Goal: Task Accomplishment & Management: Manage account settings

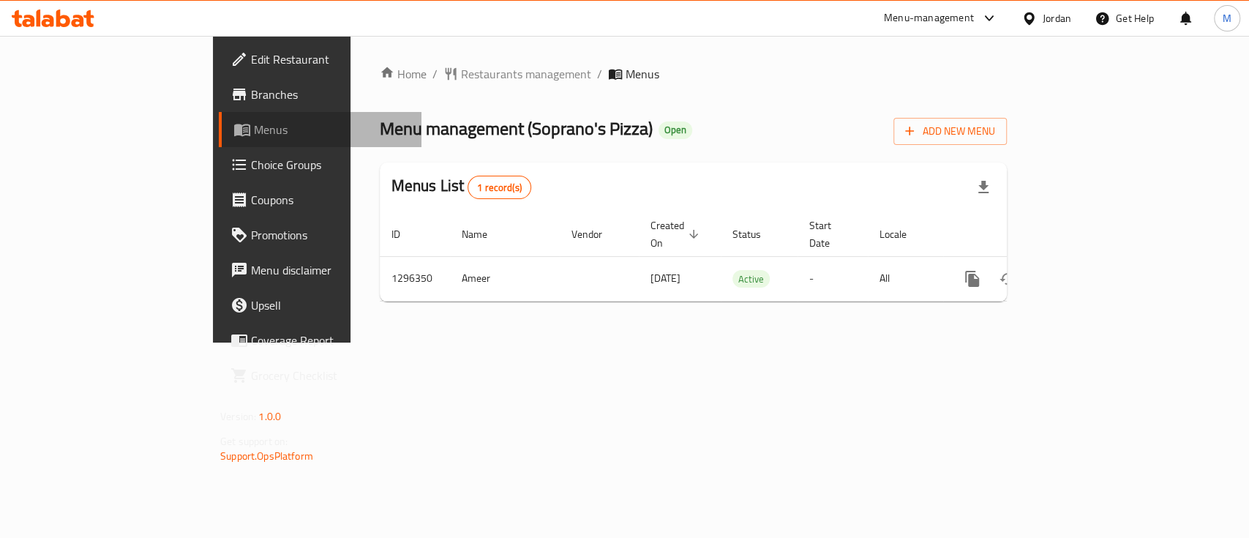
drag, startPoint x: 0, startPoint y: 0, endPoint x: 77, endPoint y: 140, distance: 159.5
click at [219, 140] on link "Menus" at bounding box center [320, 129] width 203 height 35
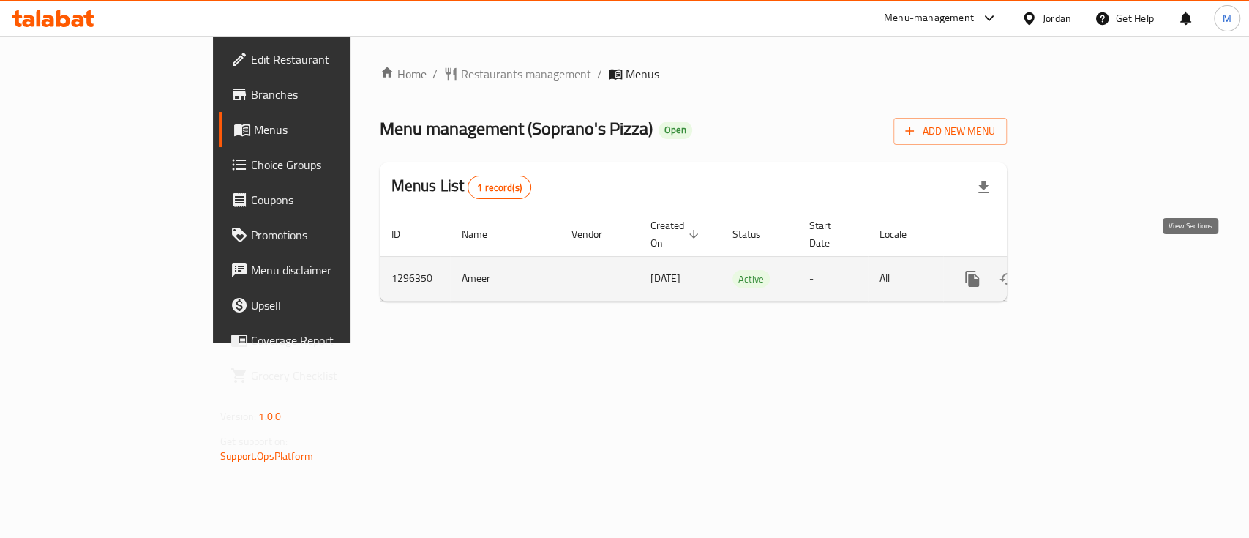
click at [1087, 270] on icon "enhanced table" at bounding box center [1078, 279] width 18 height 18
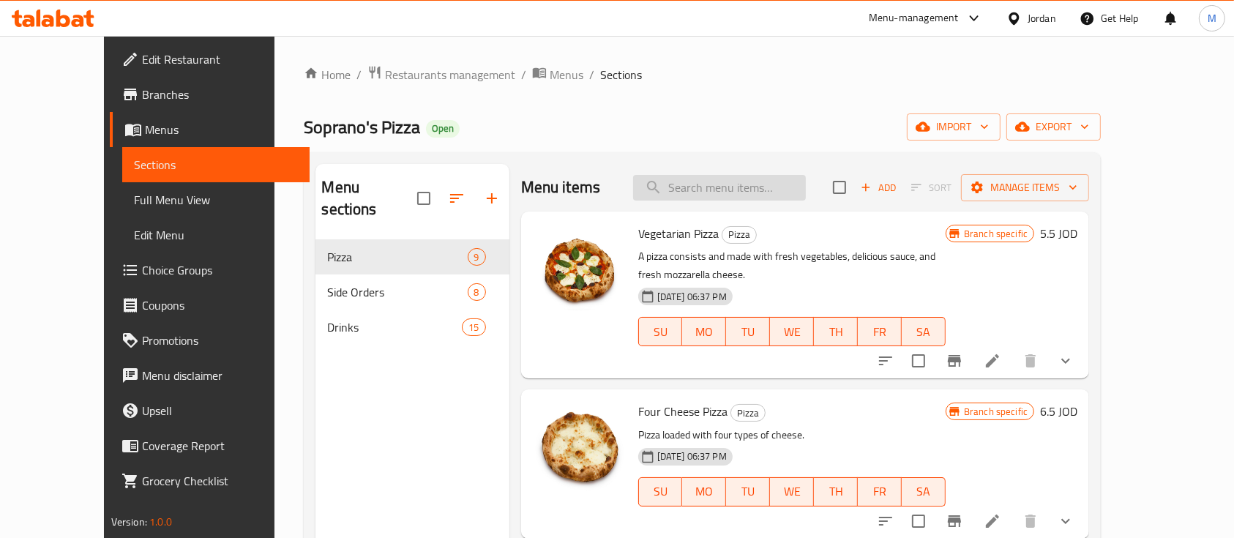
click at [714, 191] on input "search" at bounding box center [719, 188] width 173 height 26
paste input "Vegetarian pizza"
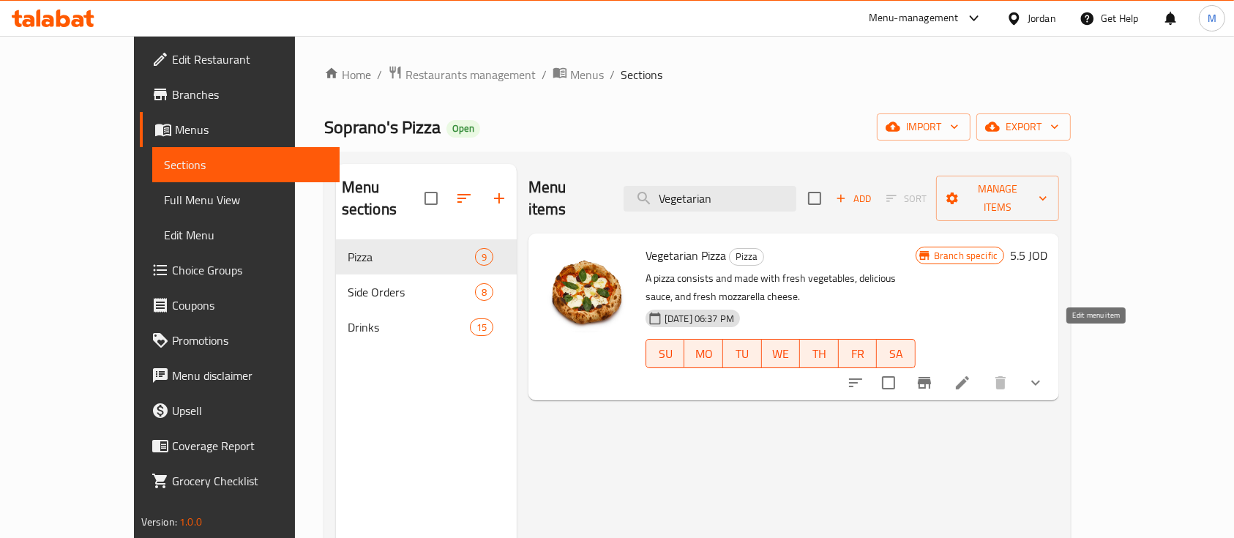
type input "Vegetarian"
click at [969, 376] on icon at bounding box center [962, 382] width 13 height 13
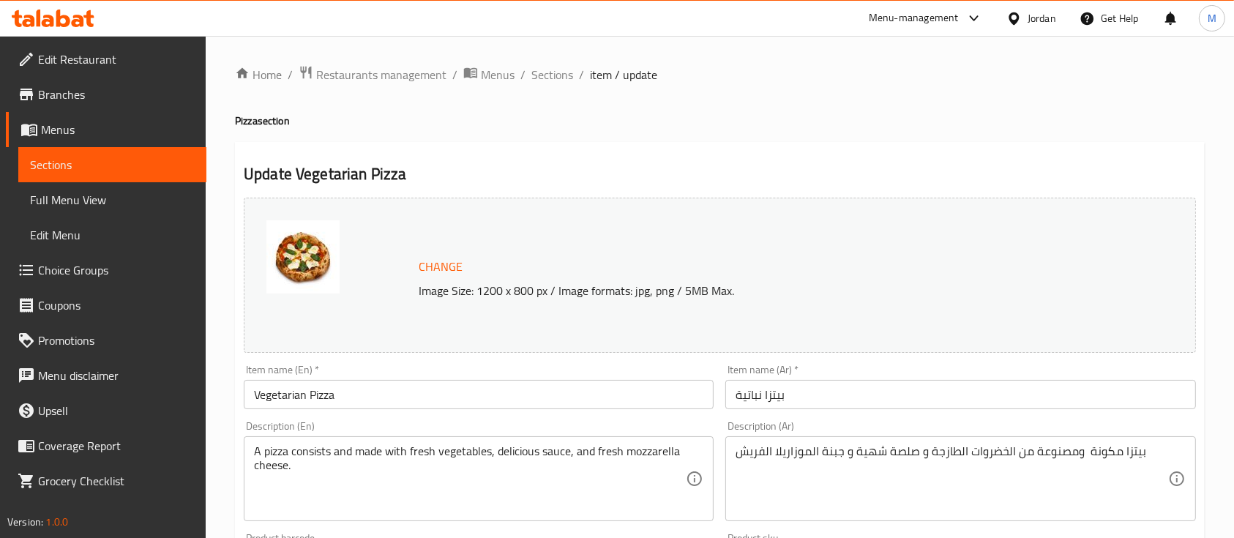
click at [516, 395] on input "Vegetarian Pizza" at bounding box center [479, 394] width 470 height 29
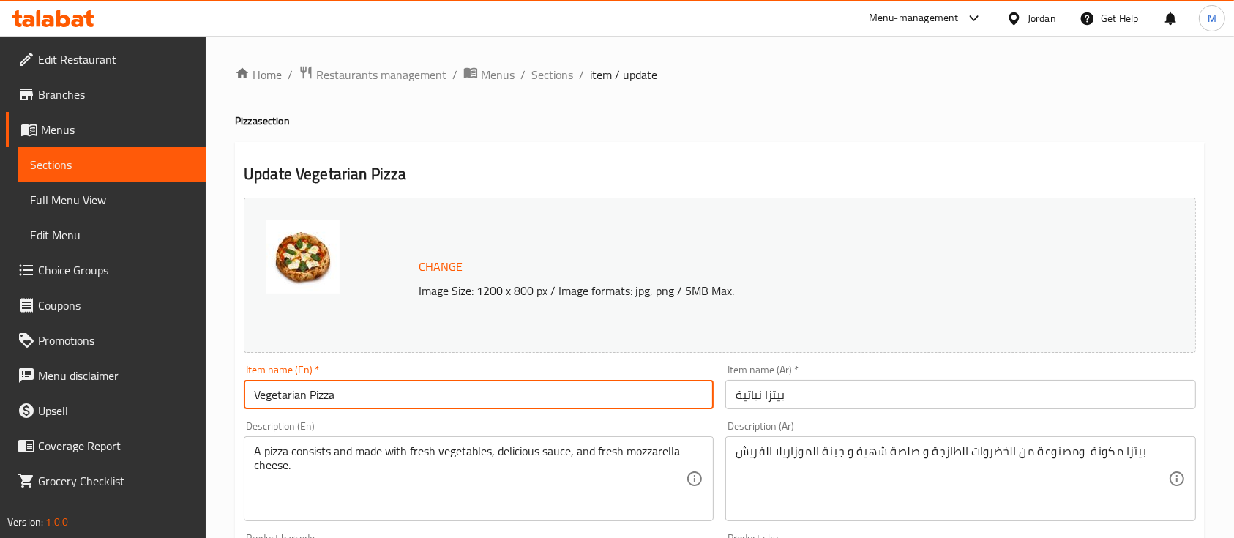
click at [516, 395] on input "Vegetarian Pizza" at bounding box center [479, 394] width 470 height 29
paste input "pizza"
click at [386, 393] on input "Vegetarian pizza" at bounding box center [479, 394] width 470 height 29
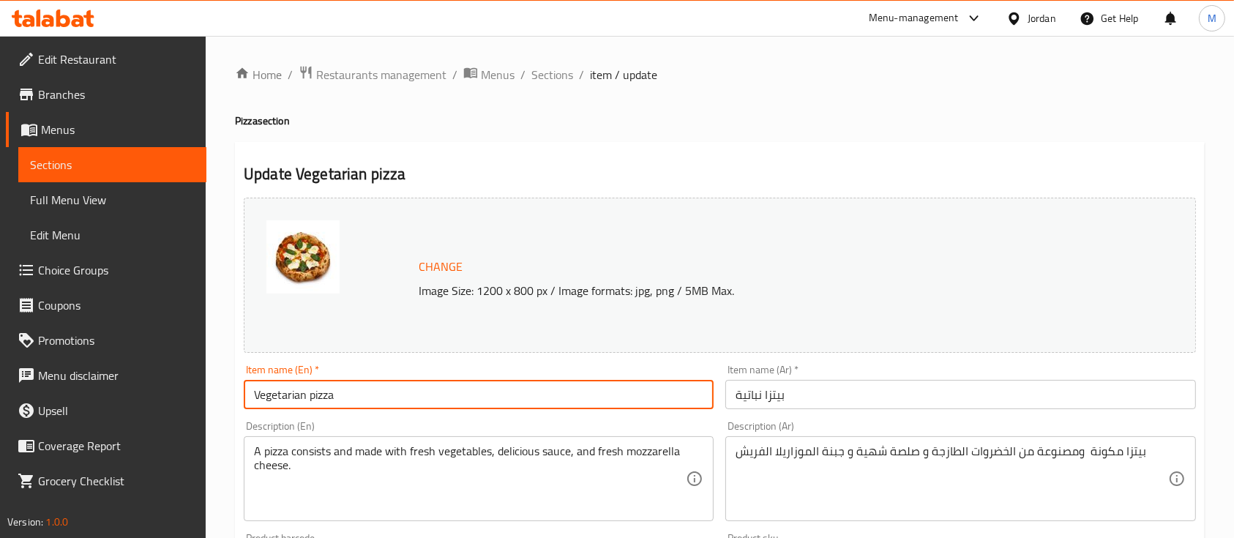
click at [386, 393] on input "Vegetarian pizza" at bounding box center [479, 394] width 470 height 29
paste input "gi pizaa"
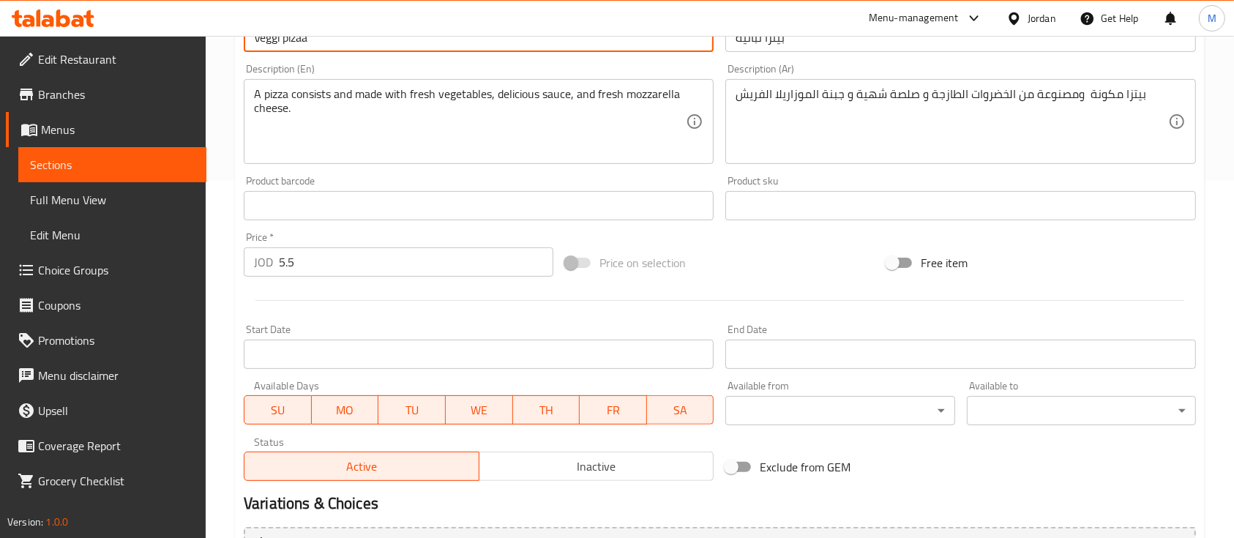
scroll to position [541, 0]
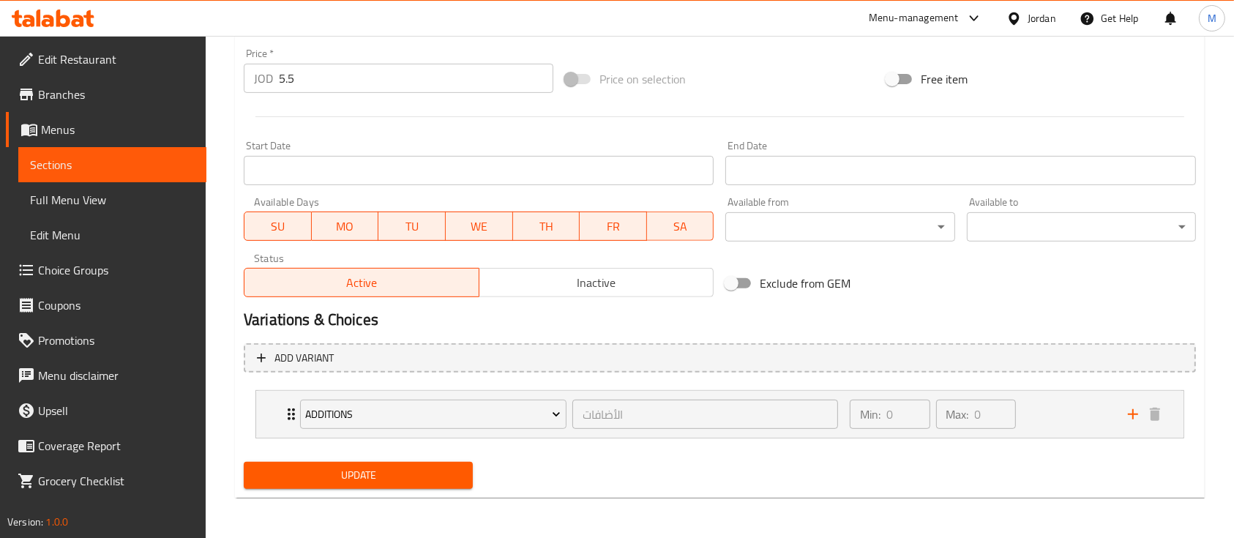
type input "Veggi pizaa"
click at [433, 482] on span "Update" at bounding box center [358, 475] width 206 height 18
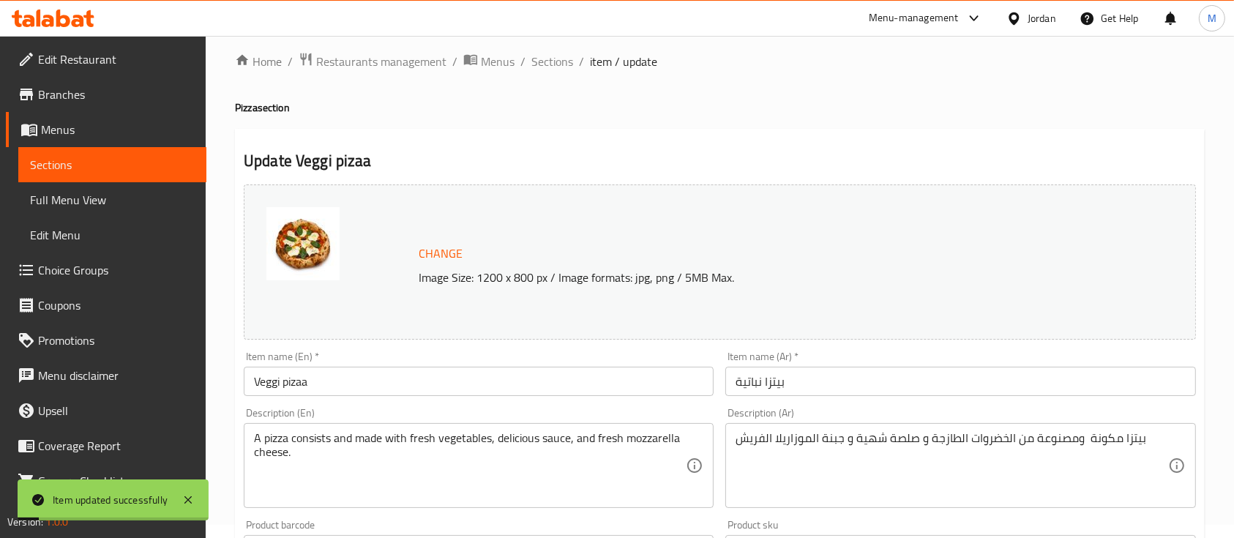
scroll to position [0, 0]
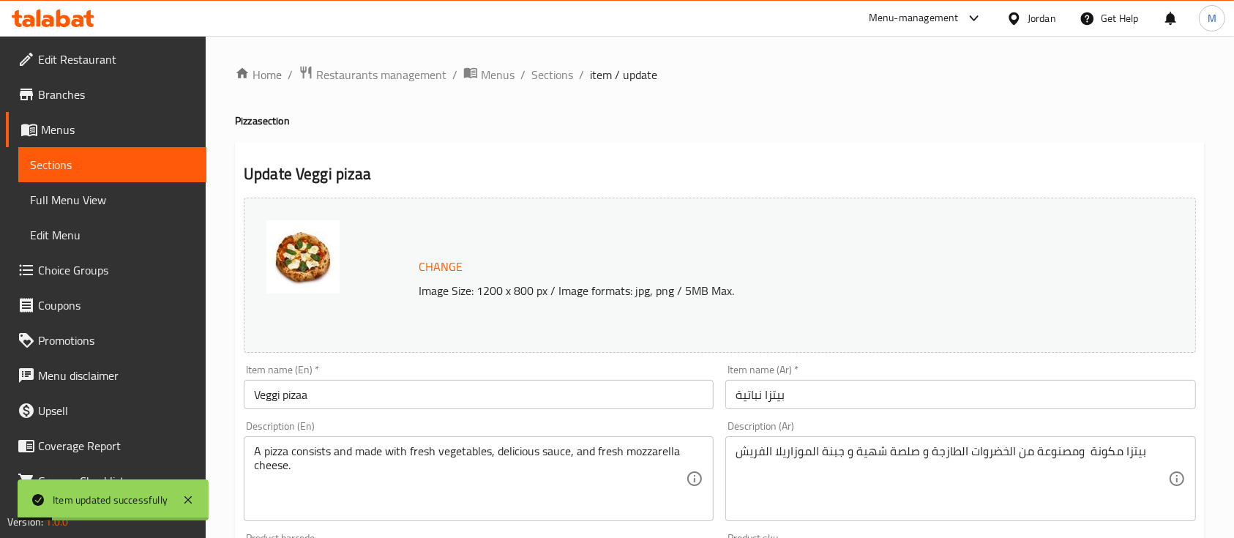
click at [142, 162] on span "Sections" at bounding box center [112, 165] width 165 height 18
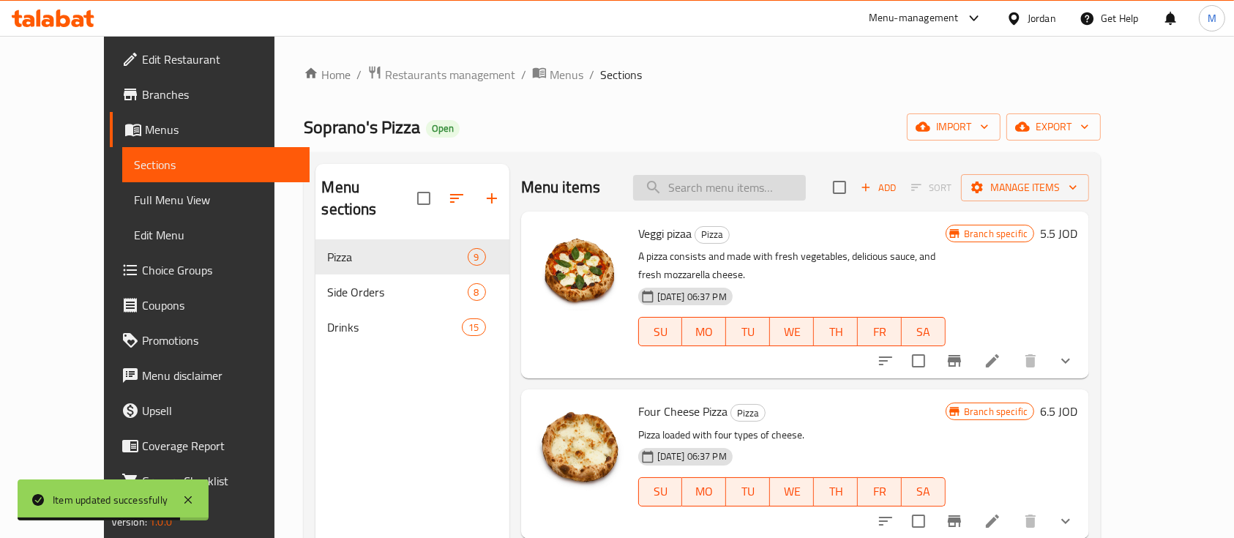
click at [725, 188] on input "search" at bounding box center [719, 188] width 173 height 26
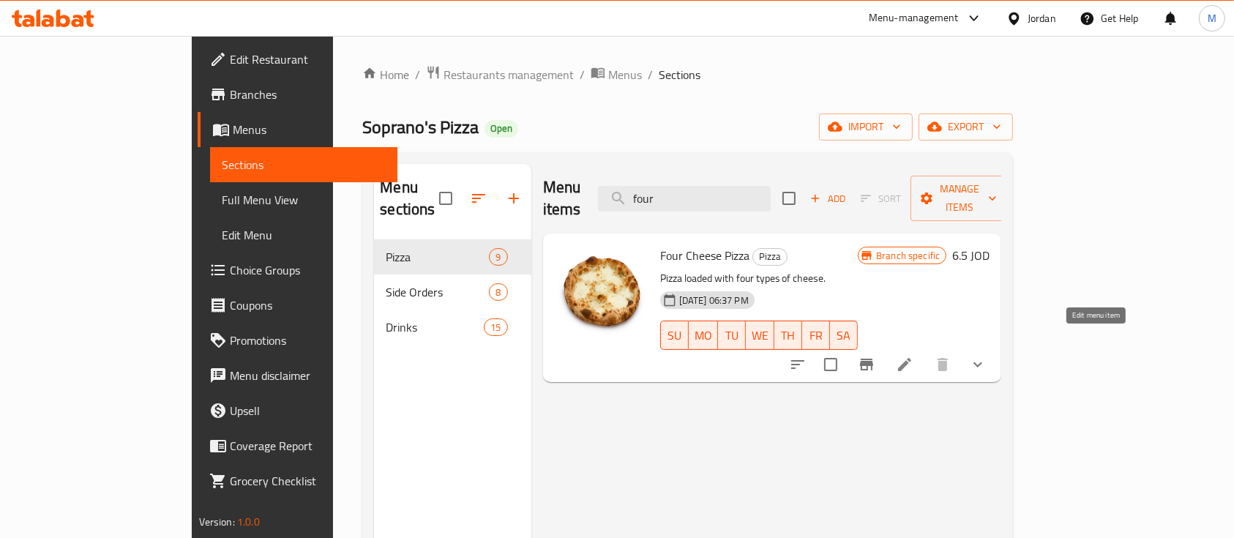
type input "four"
click at [913, 356] on icon at bounding box center [905, 365] width 18 height 18
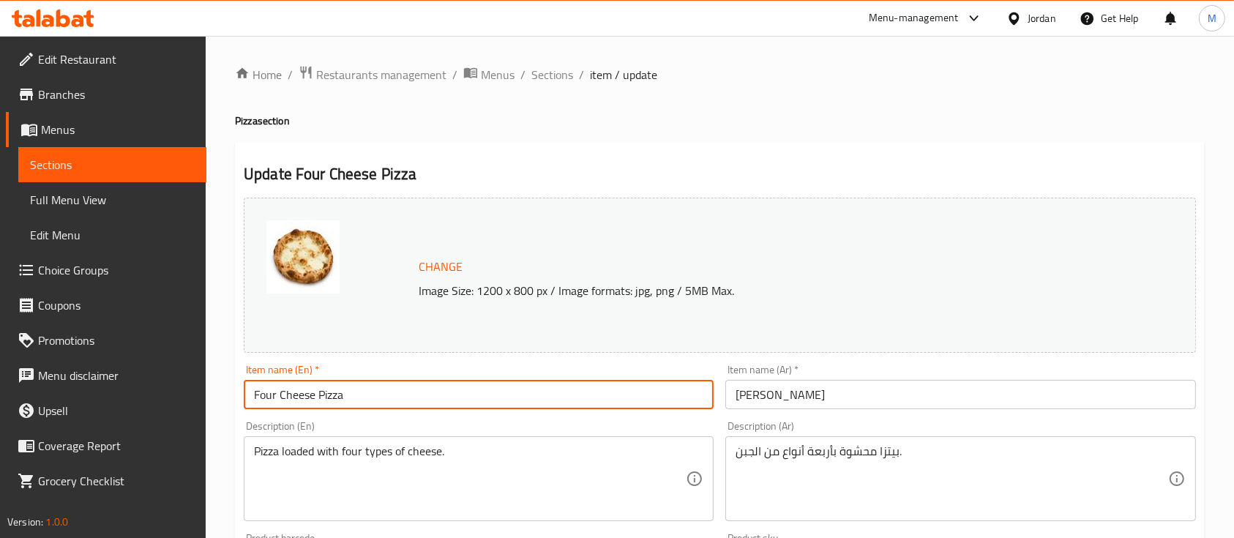
drag, startPoint x: 274, startPoint y: 391, endPoint x: 199, endPoint y: 422, distance: 81.4
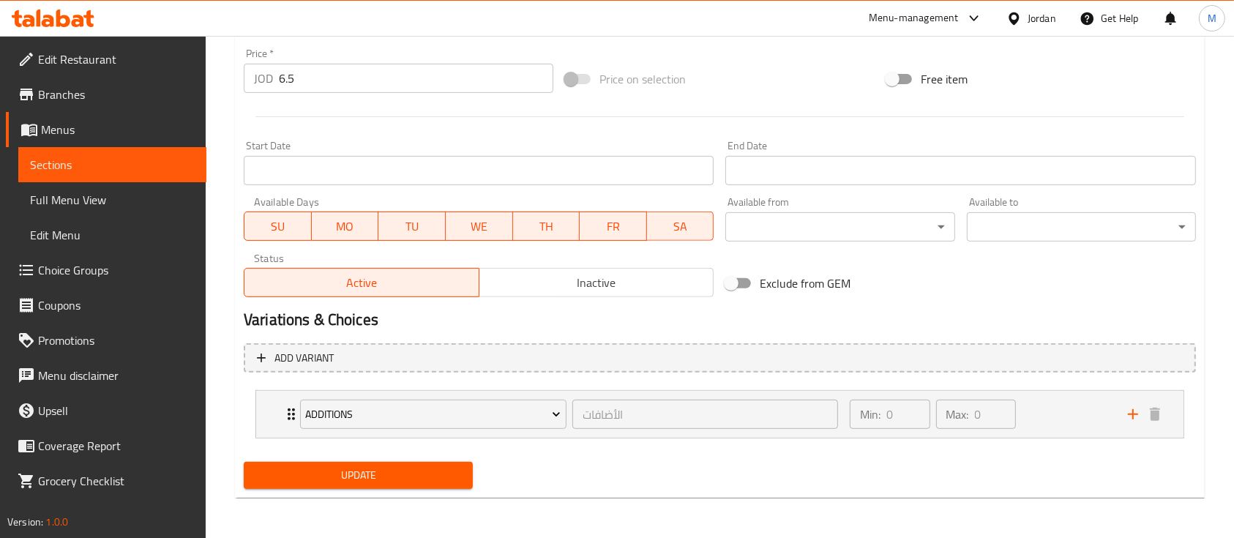
type input "4 Cheese Pizza"
click at [421, 464] on button "Update" at bounding box center [358, 475] width 229 height 27
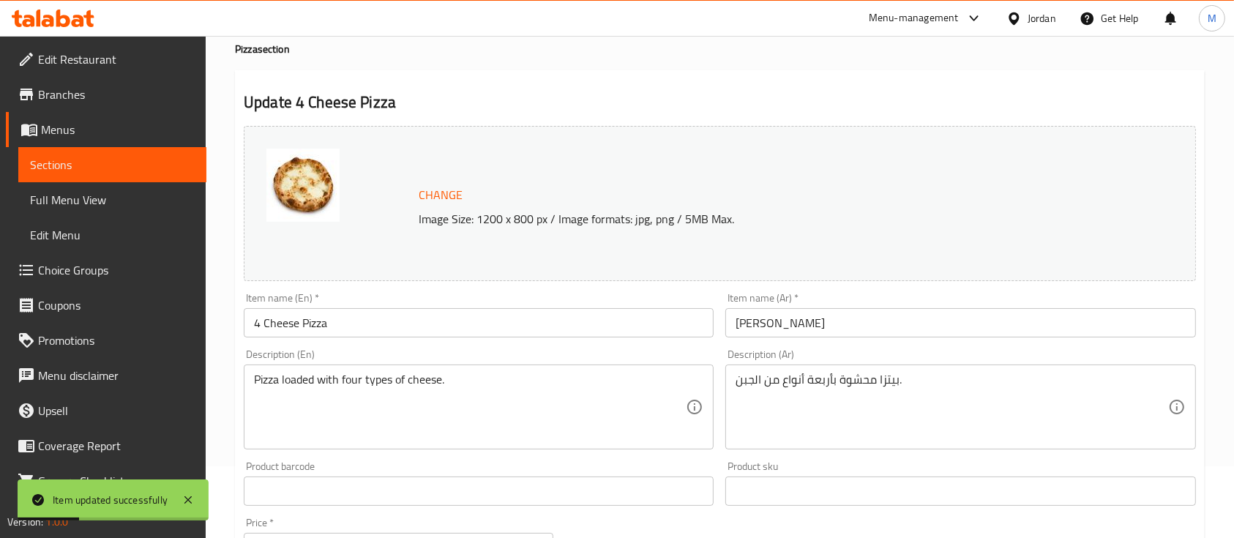
scroll to position [0, 0]
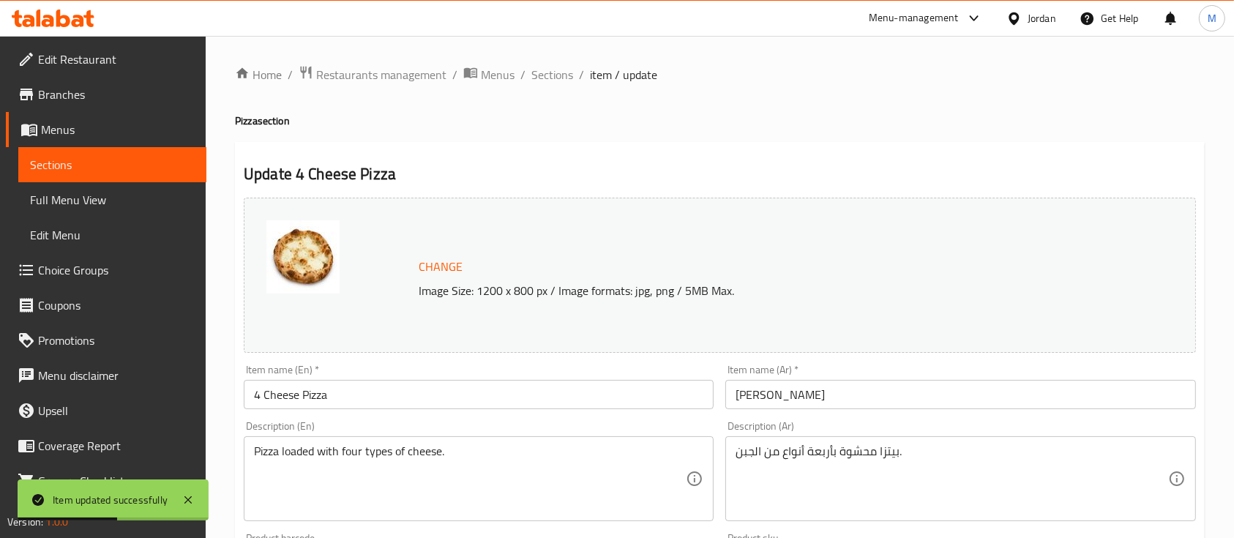
click at [154, 168] on span "Sections" at bounding box center [112, 165] width 165 height 18
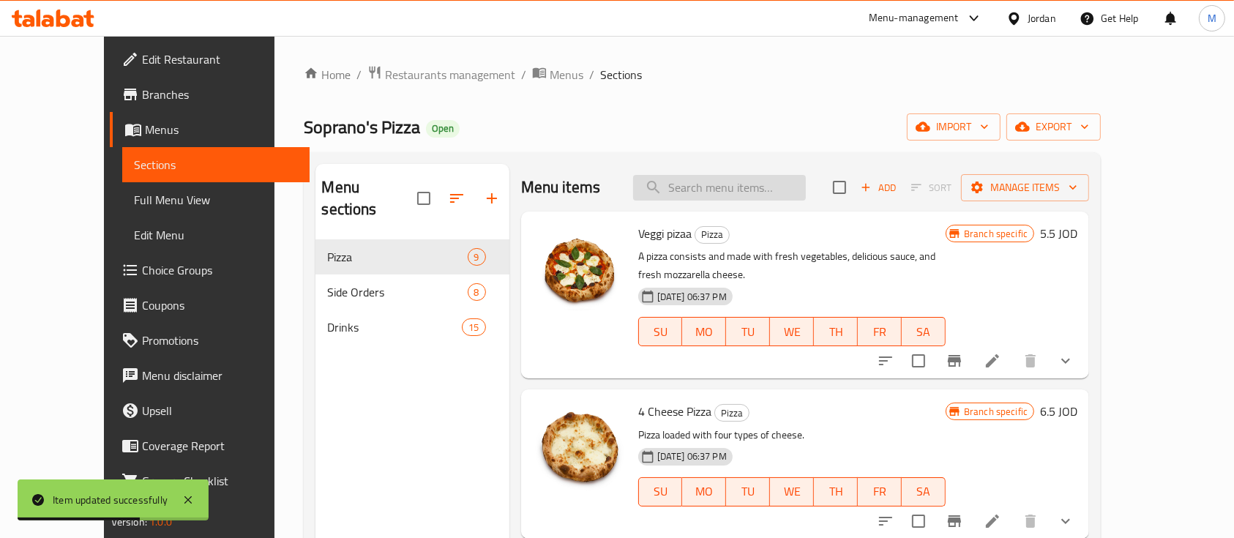
click at [763, 200] on input "search" at bounding box center [719, 188] width 173 height 26
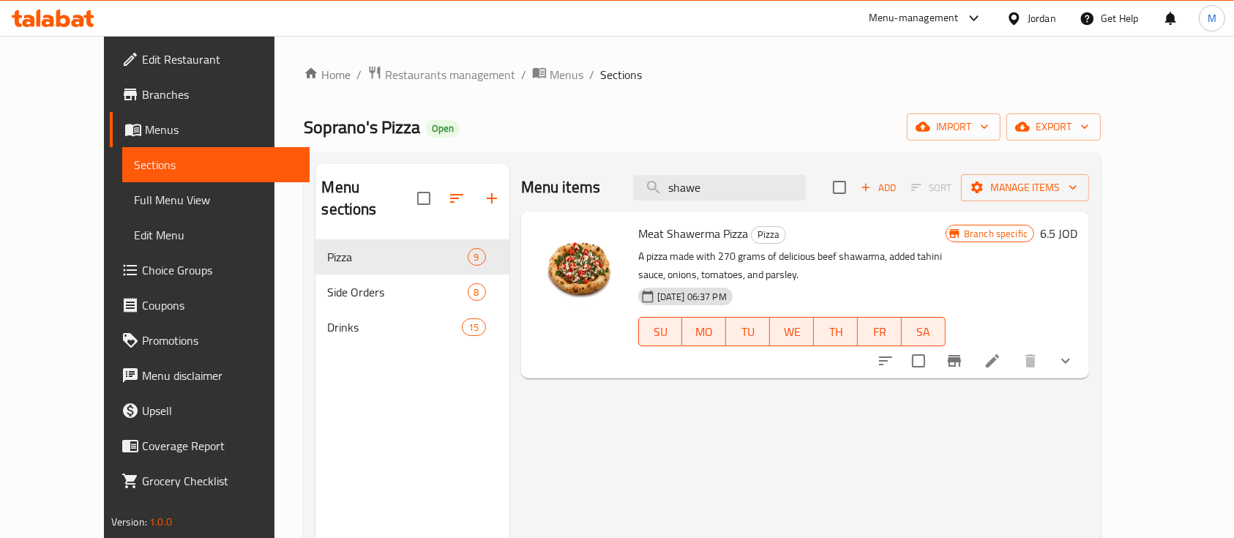
type input "shawe"
click at [1013, 360] on li at bounding box center [992, 361] width 41 height 26
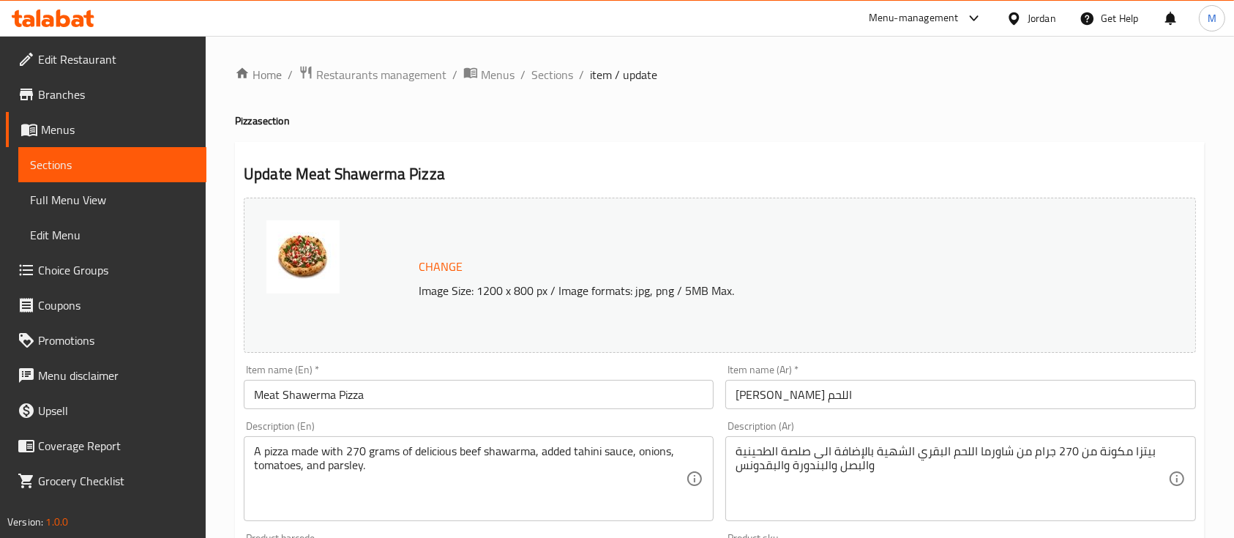
drag, startPoint x: 280, startPoint y: 389, endPoint x: 195, endPoint y: 392, distance: 84.9
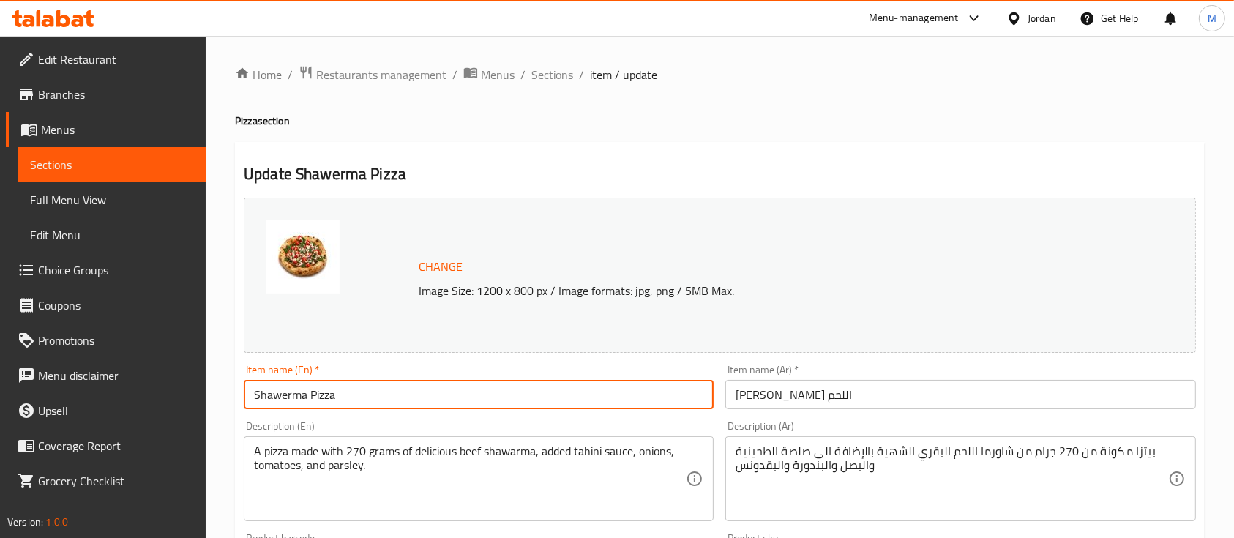
scroll to position [541, 0]
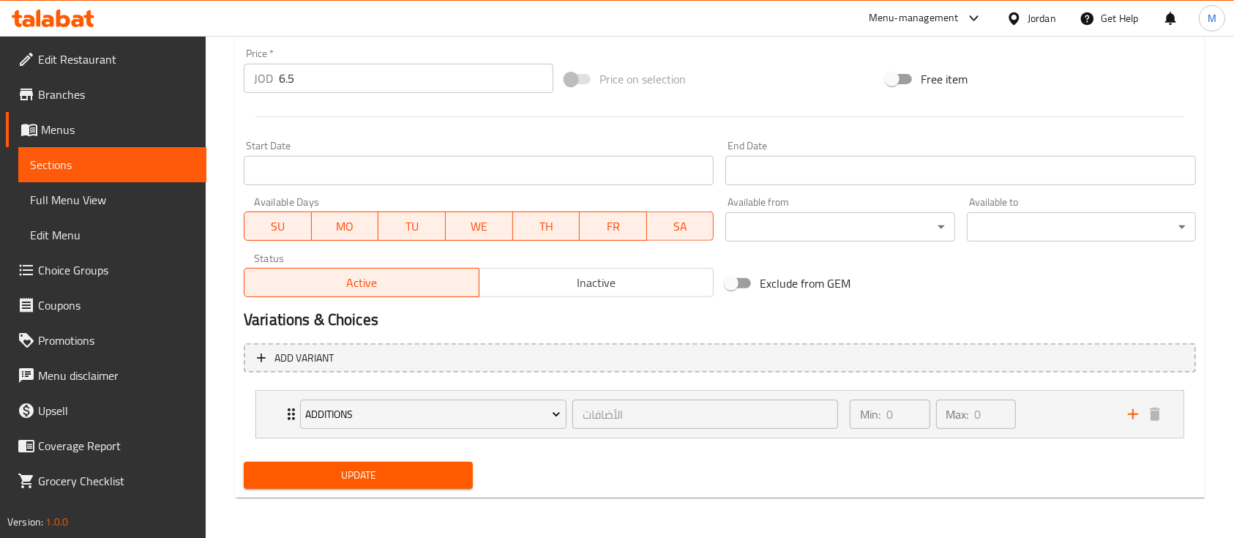
type input "Shawerma Pizza"
click at [328, 468] on span "Update" at bounding box center [358, 475] width 206 height 18
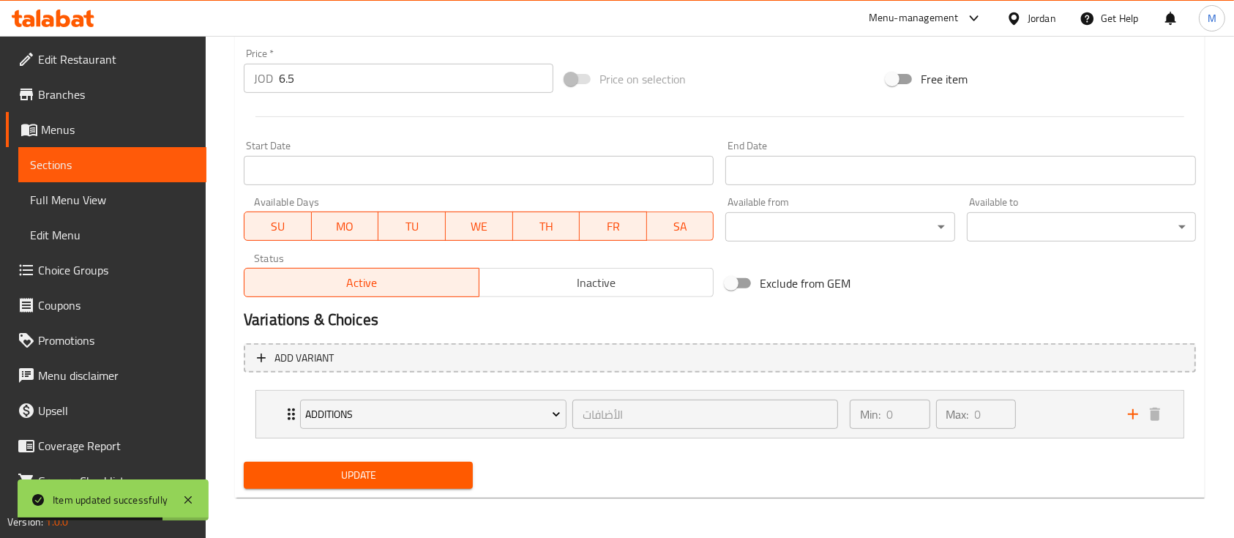
click at [913, 16] on div "Menu-management" at bounding box center [914, 19] width 90 height 18
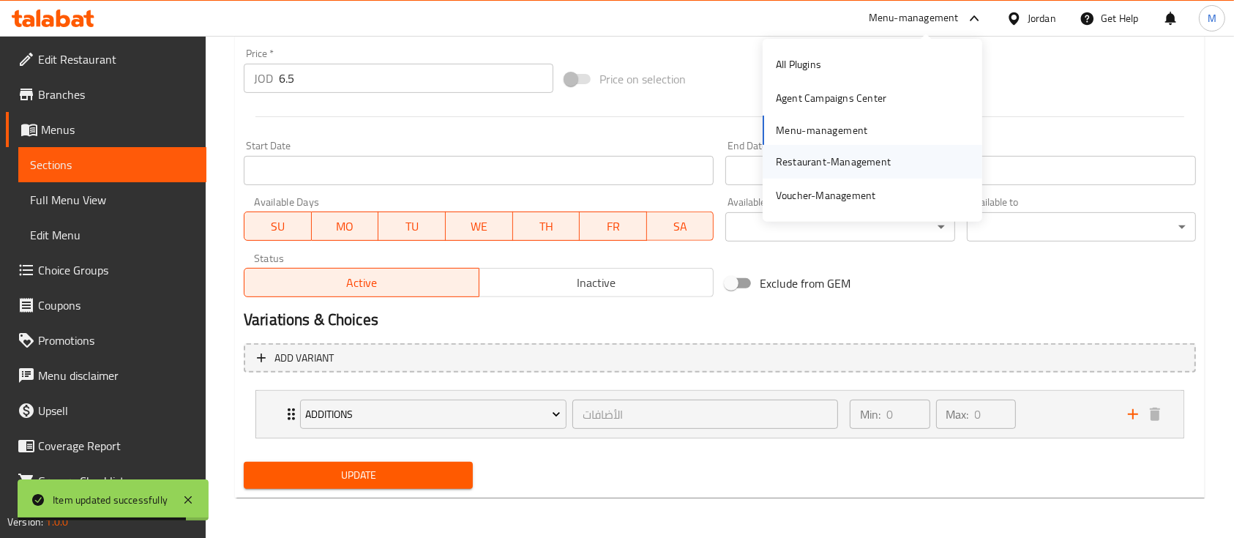
click at [819, 154] on div "Restaurant-Management" at bounding box center [833, 162] width 115 height 16
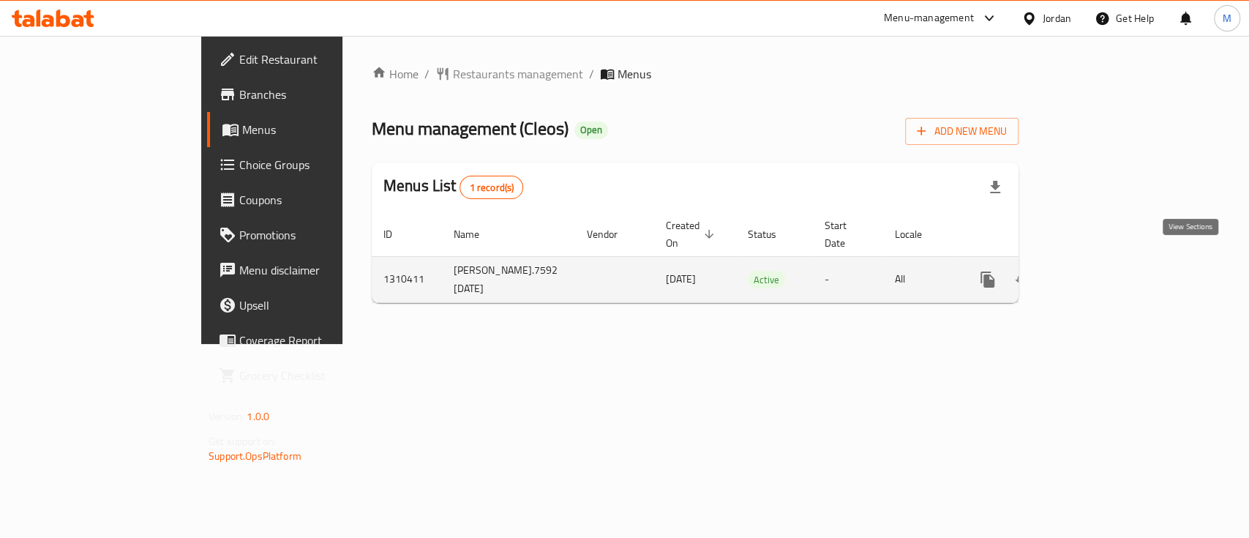
click at [1111, 274] on link "enhanced table" at bounding box center [1093, 279] width 35 height 35
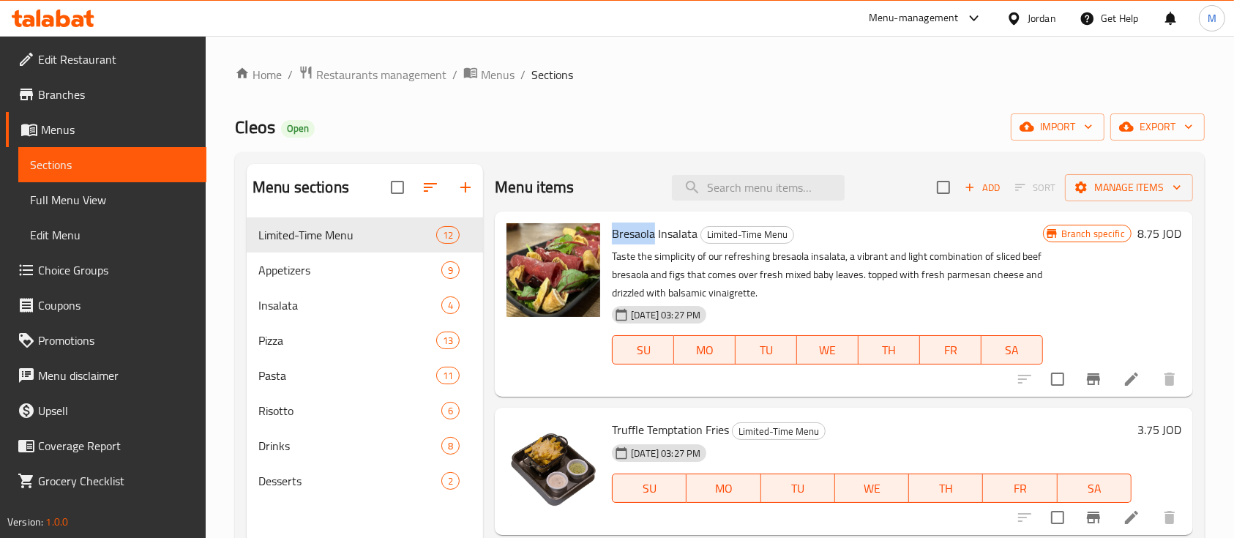
drag, startPoint x: 652, startPoint y: 233, endPoint x: 608, endPoint y: 231, distance: 44.0
click at [608, 231] on div "Bresaola Insalata Limited-Time Menu Taste the simplicity of our refreshing bres…" at bounding box center [827, 303] width 442 height 173
copy span "Bresaola"
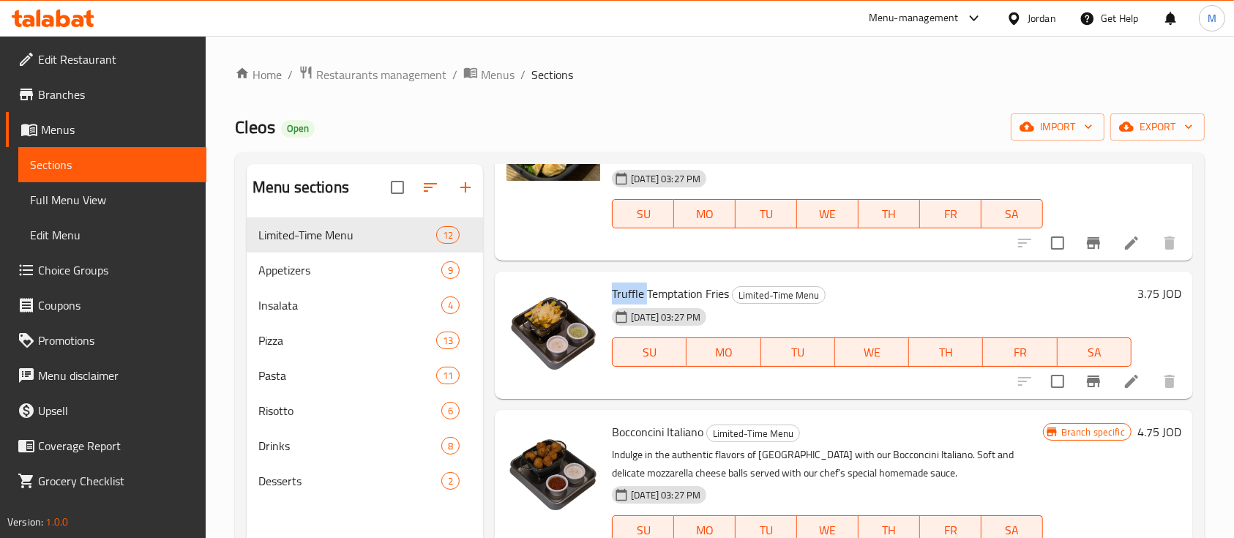
drag, startPoint x: 645, startPoint y: 295, endPoint x: 612, endPoint y: 292, distance: 33.1
click at [612, 292] on span "Truffle Temptation Fries" at bounding box center [670, 293] width 117 height 22
copy span "Truffle"
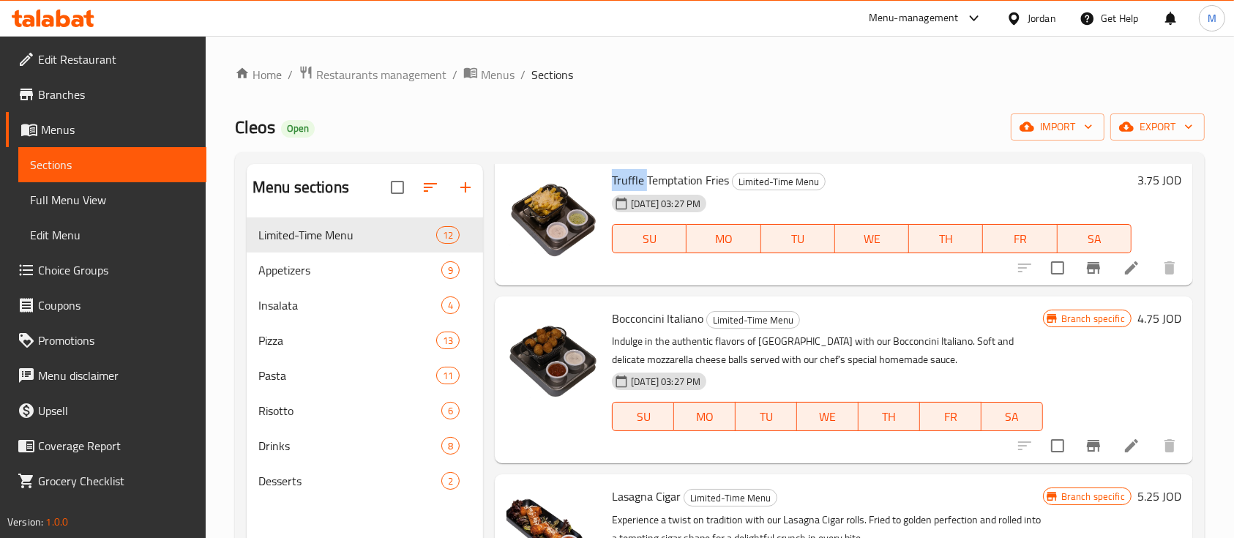
scroll to position [261, 0]
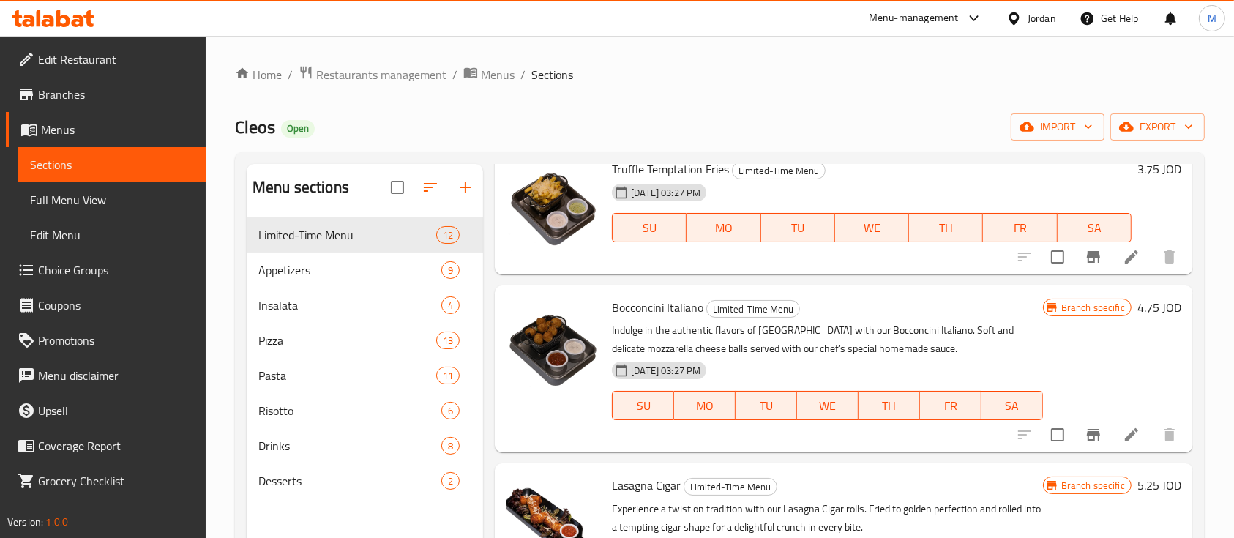
click at [663, 309] on span "Bocconcini Italiano" at bounding box center [657, 307] width 91 height 22
drag, startPoint x: 663, startPoint y: 309, endPoint x: 620, endPoint y: 308, distance: 43.2
click at [620, 308] on span "Bocconcini Italiano" at bounding box center [657, 307] width 91 height 22
copy span "Bocconcini"
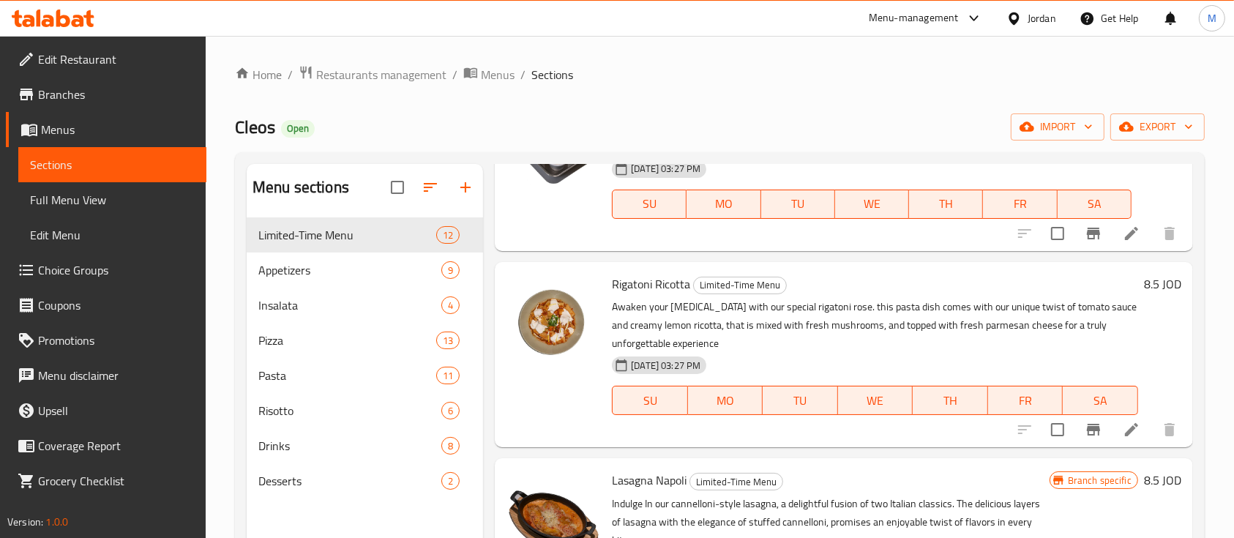
scroll to position [998, 0]
drag, startPoint x: 651, startPoint y: 282, endPoint x: 609, endPoint y: 282, distance: 42.4
click at [609, 282] on div "Rigatoni Ricotta Limited-Time Menu Awaken your taste buds with our special riga…" at bounding box center [875, 352] width 538 height 173
copy span "Rigatoni"
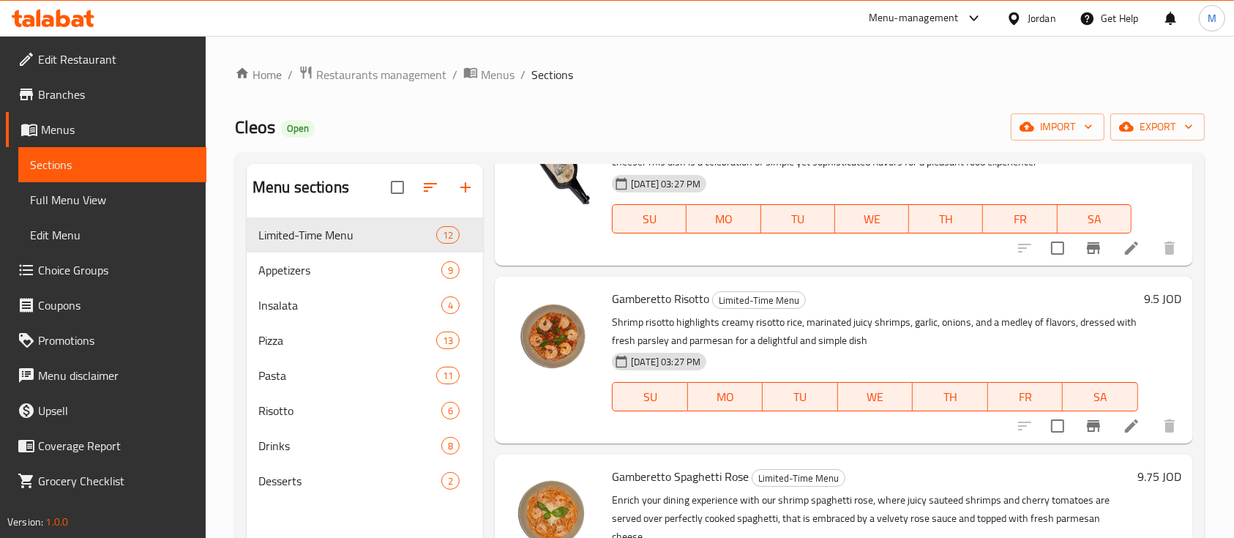
scroll to position [1555, 0]
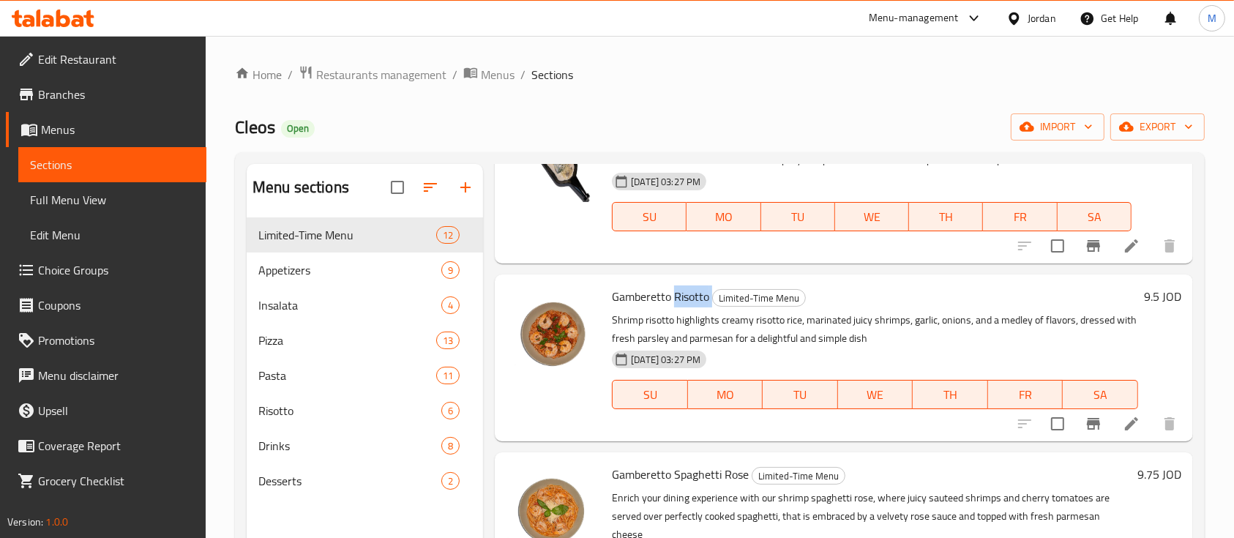
drag, startPoint x: 711, startPoint y: 291, endPoint x: 675, endPoint y: 294, distance: 36.0
click at [675, 294] on h6 "Gamberetto Risotto Limited-Time Menu" at bounding box center [875, 296] width 526 height 20
copy h6 "Risotto"
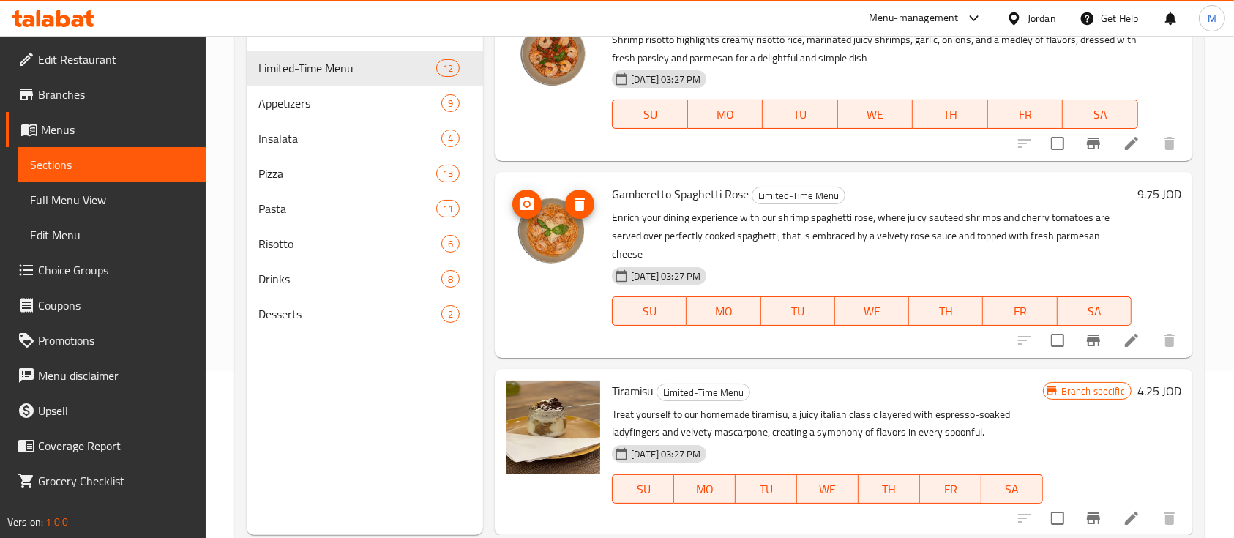
scroll to position [168, 0]
drag, startPoint x: 674, startPoint y: 195, endPoint x: 718, endPoint y: 192, distance: 44.0
click at [718, 192] on span "Gamberetto Spaghetti Rose" at bounding box center [680, 193] width 137 height 22
copy span "Spaghett"
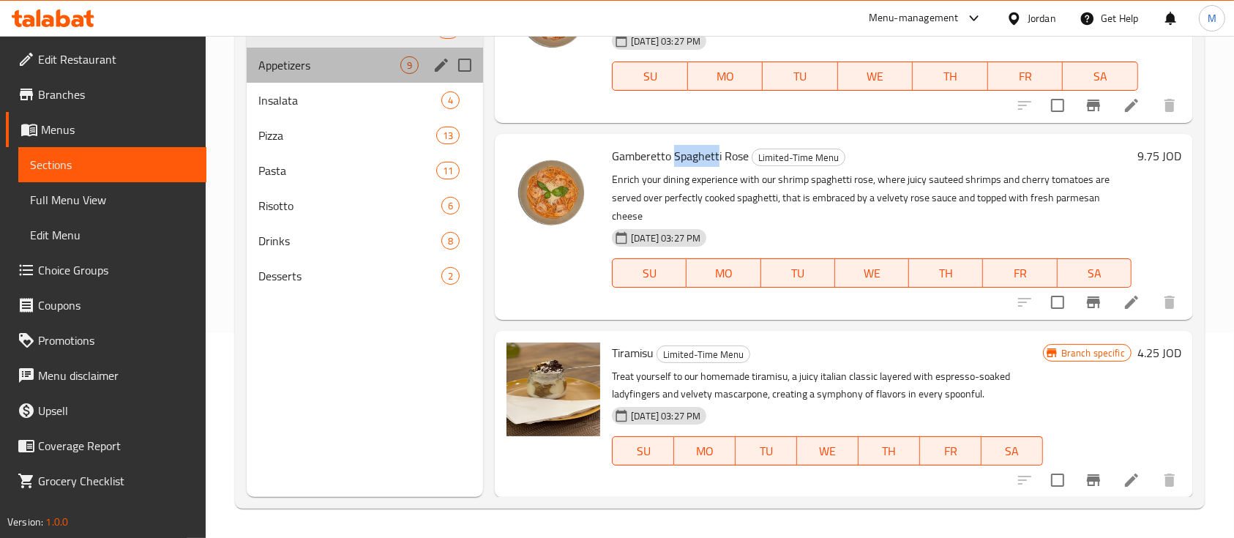
click at [312, 77] on div "Appetizers 9" at bounding box center [365, 65] width 236 height 35
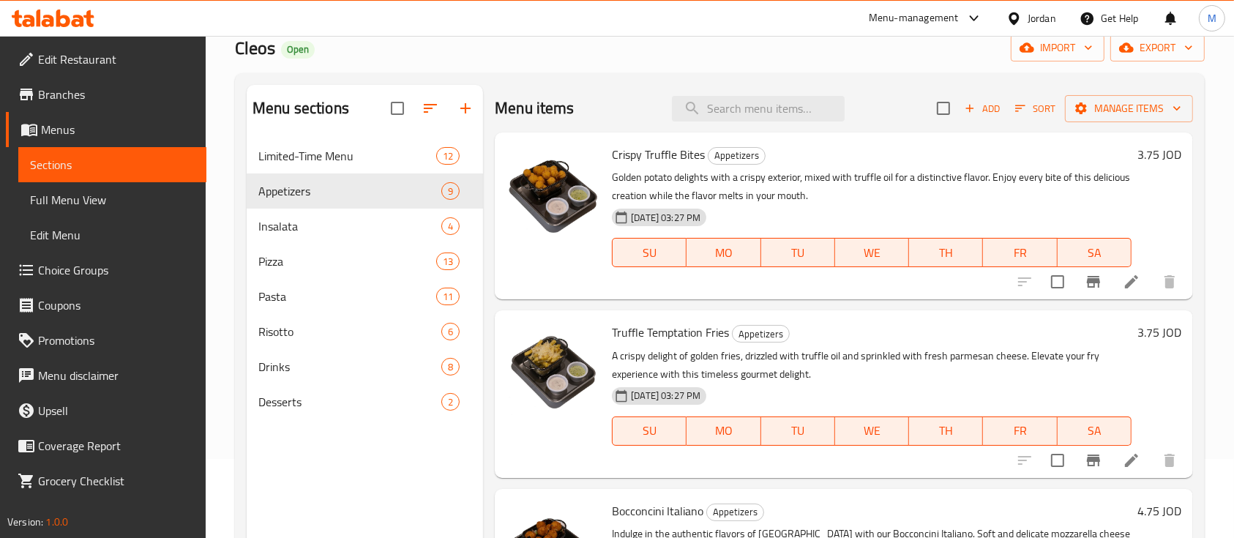
scroll to position [78, 0]
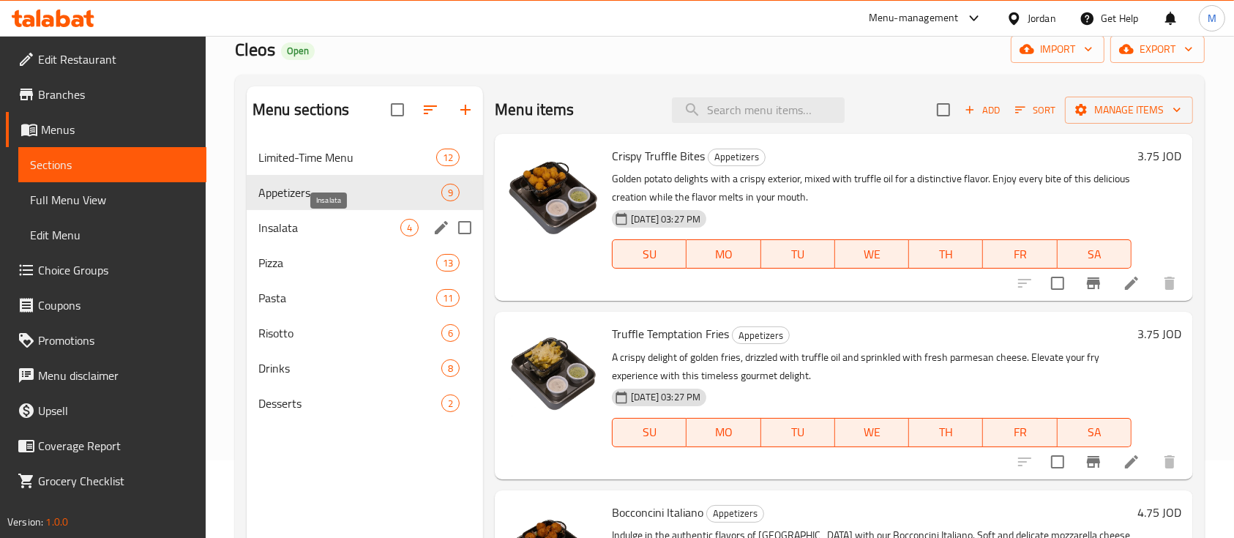
click at [324, 224] on span "Insalata" at bounding box center [329, 228] width 142 height 18
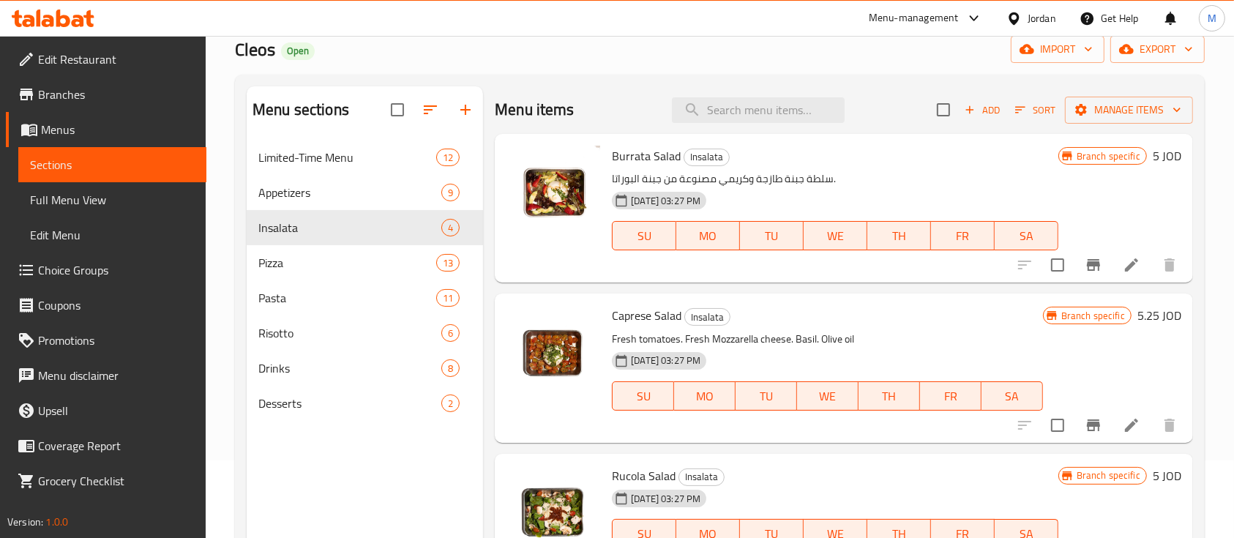
click at [640, 156] on span "Burrata Salad" at bounding box center [646, 156] width 69 height 22
copy span "Burrata"
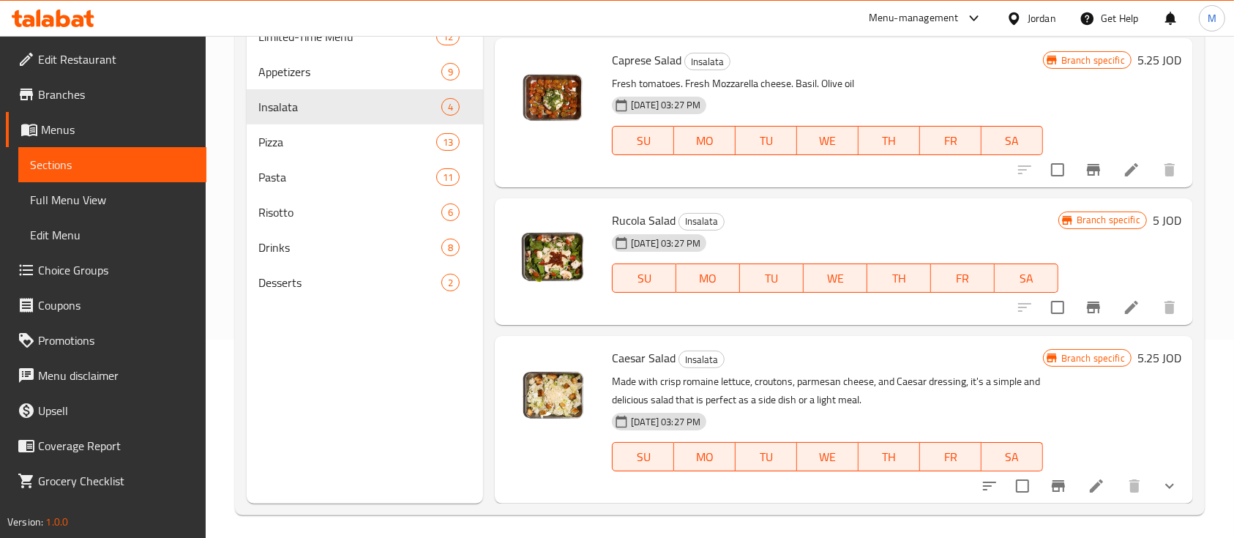
scroll to position [205, 0]
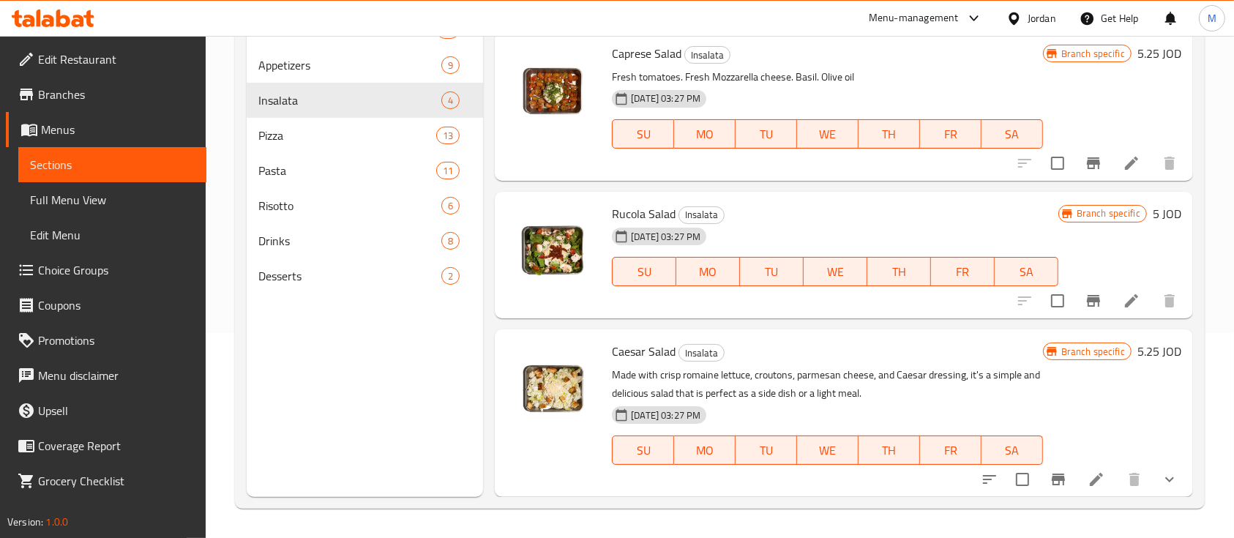
click at [659, 346] on span "Caesar Salad" at bounding box center [644, 351] width 64 height 22
copy h6 "Caesar Salad"
click at [302, 132] on span "Pizza" at bounding box center [326, 136] width 137 height 18
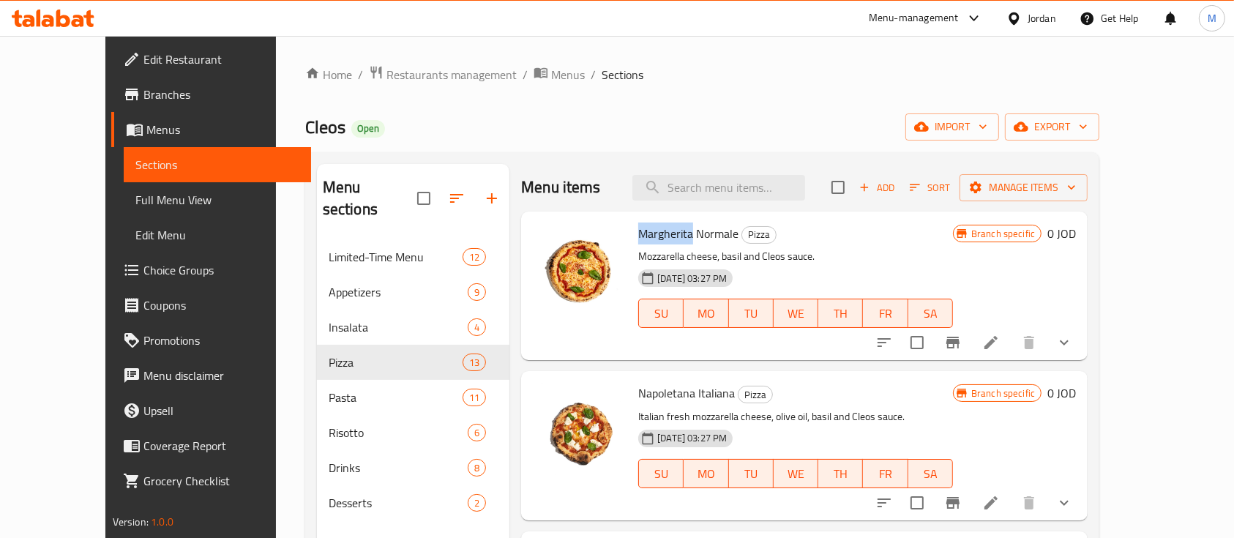
drag, startPoint x: 665, startPoint y: 233, endPoint x: 614, endPoint y: 229, distance: 51.4
click at [638, 229] on span "Margherita Normale" at bounding box center [688, 233] width 100 height 22
copy span "Margherita"
drag, startPoint x: 671, startPoint y: 392, endPoint x: 610, endPoint y: 387, distance: 61.6
click at [632, 387] on div "Napoletana Italiana Pizza Italian fresh mozzarella cheese, olive oil, basil and…" at bounding box center [795, 445] width 326 height 137
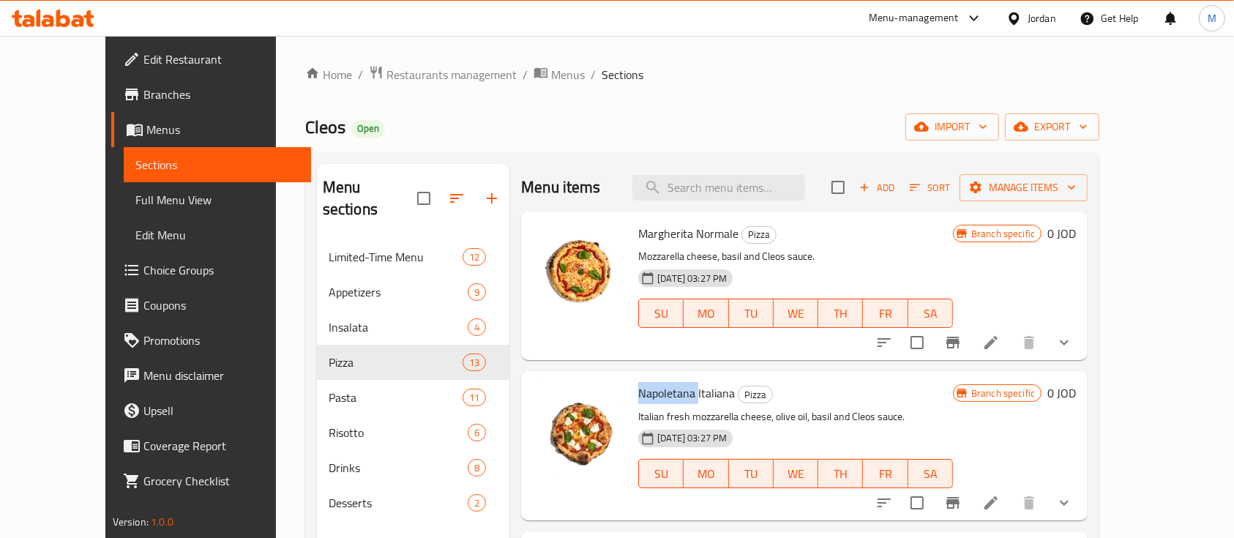
copy span "Napoletana"
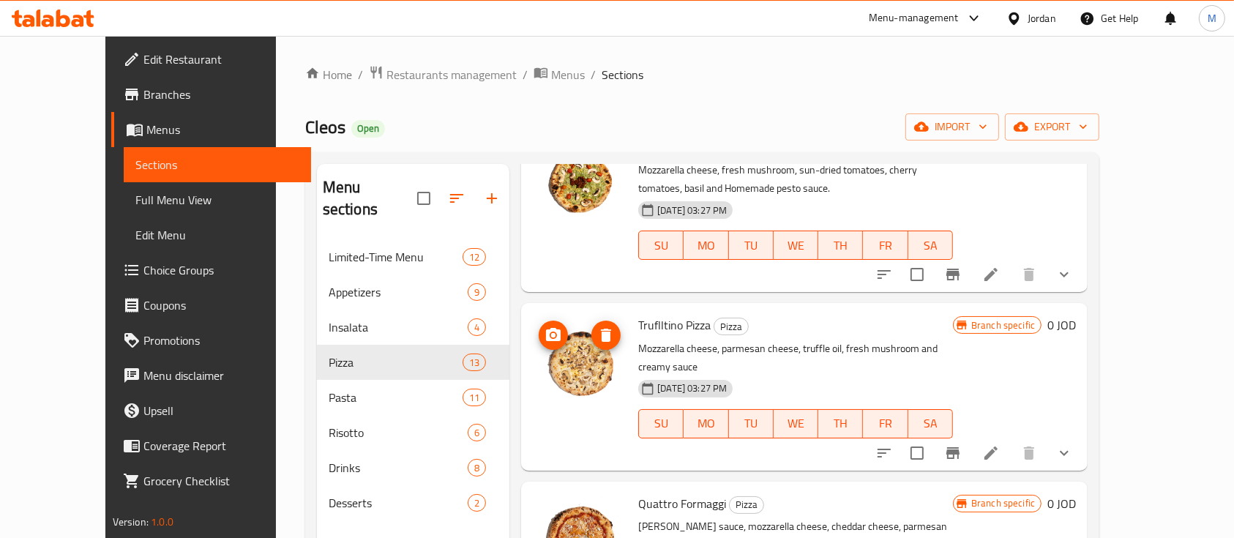
scroll to position [770, 0]
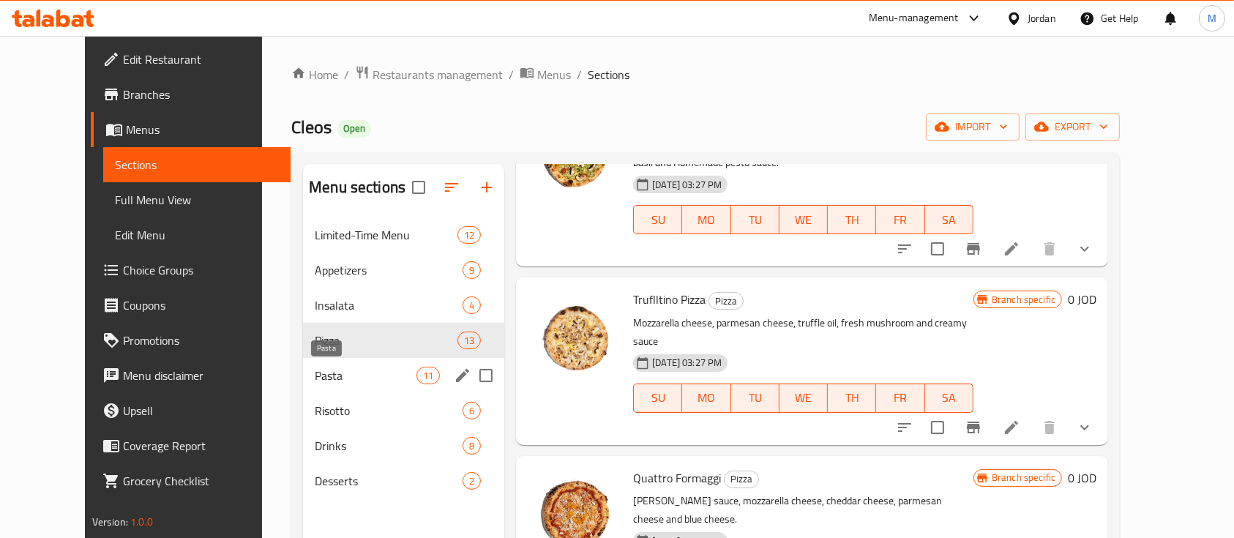
click at [353, 367] on span "Pasta" at bounding box center [366, 376] width 102 height 18
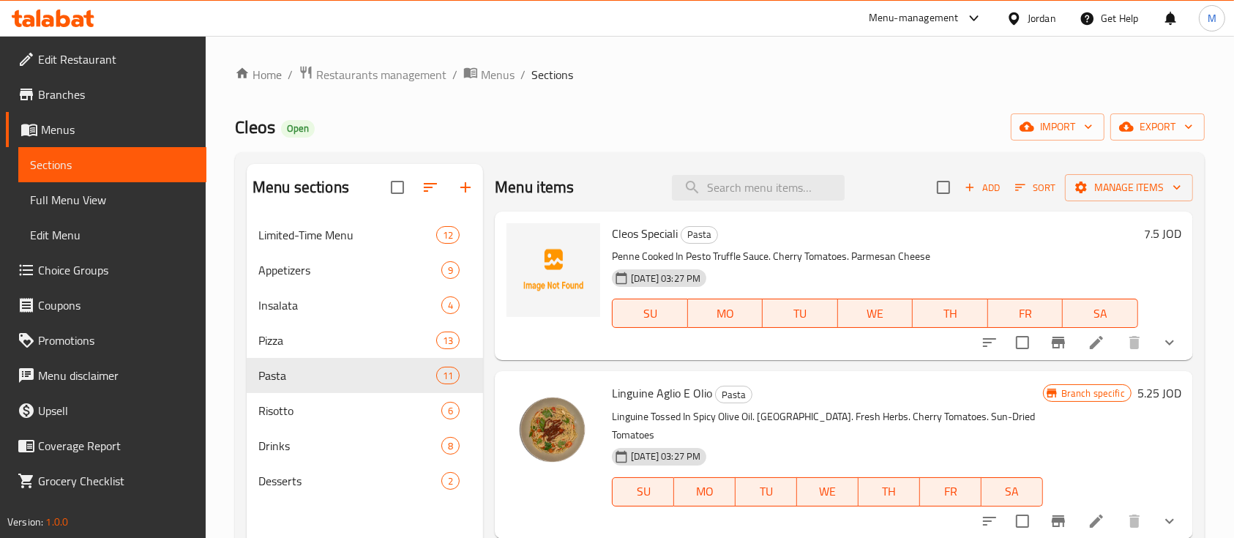
click at [961, 5] on div "Menu-management" at bounding box center [926, 18] width 138 height 35
click at [960, 15] on div at bounding box center [971, 19] width 24 height 18
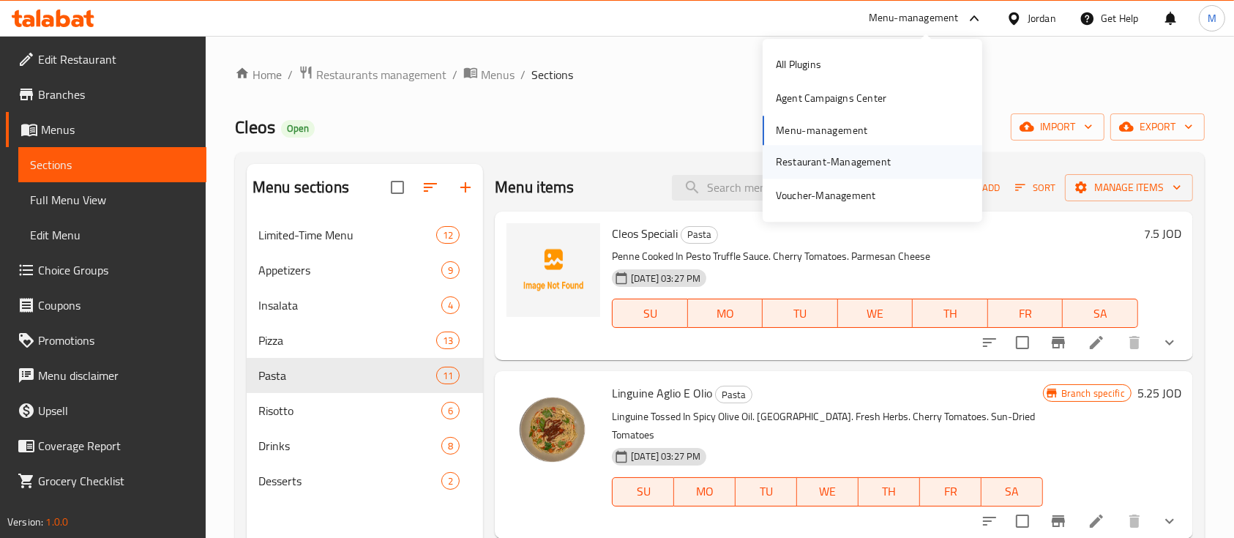
click at [853, 156] on div "Restaurant-Management" at bounding box center [833, 162] width 115 height 16
